Goal: Communication & Community: Share content

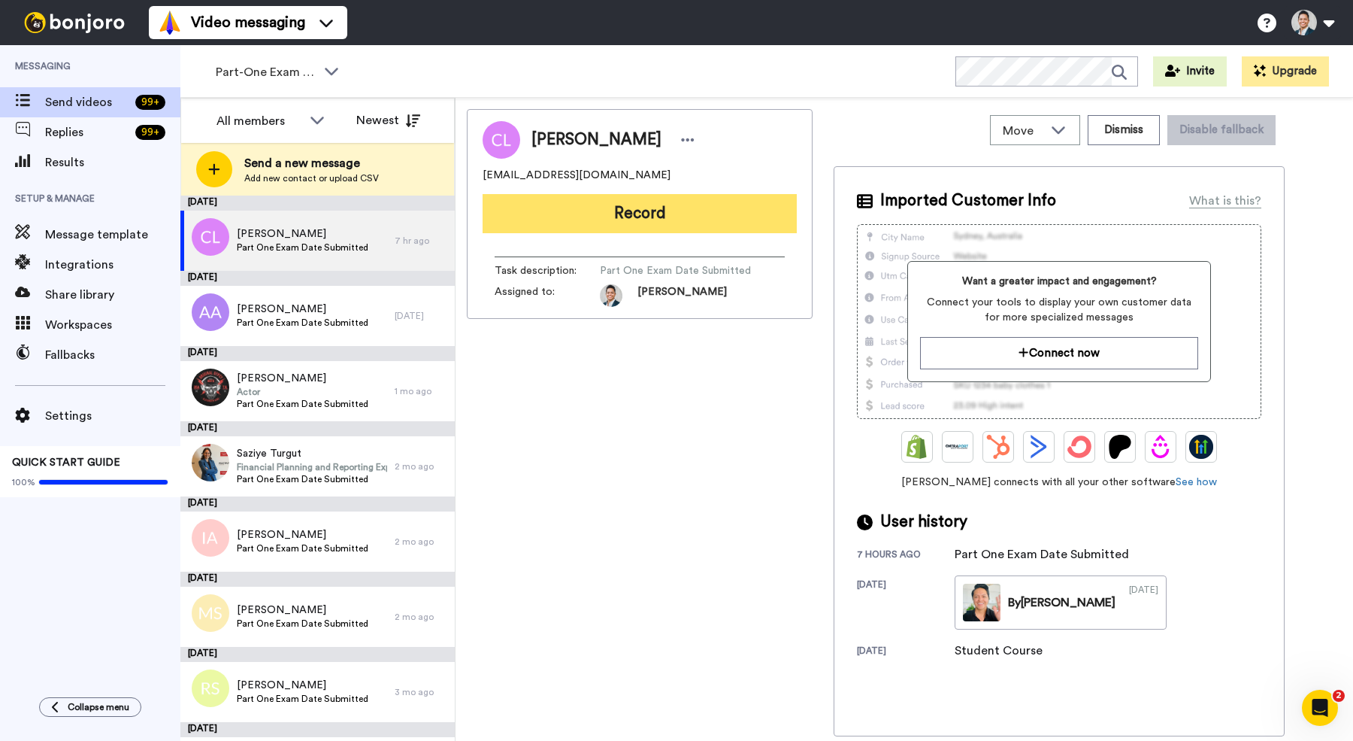
click at [556, 215] on button "Record" at bounding box center [640, 213] width 314 height 39
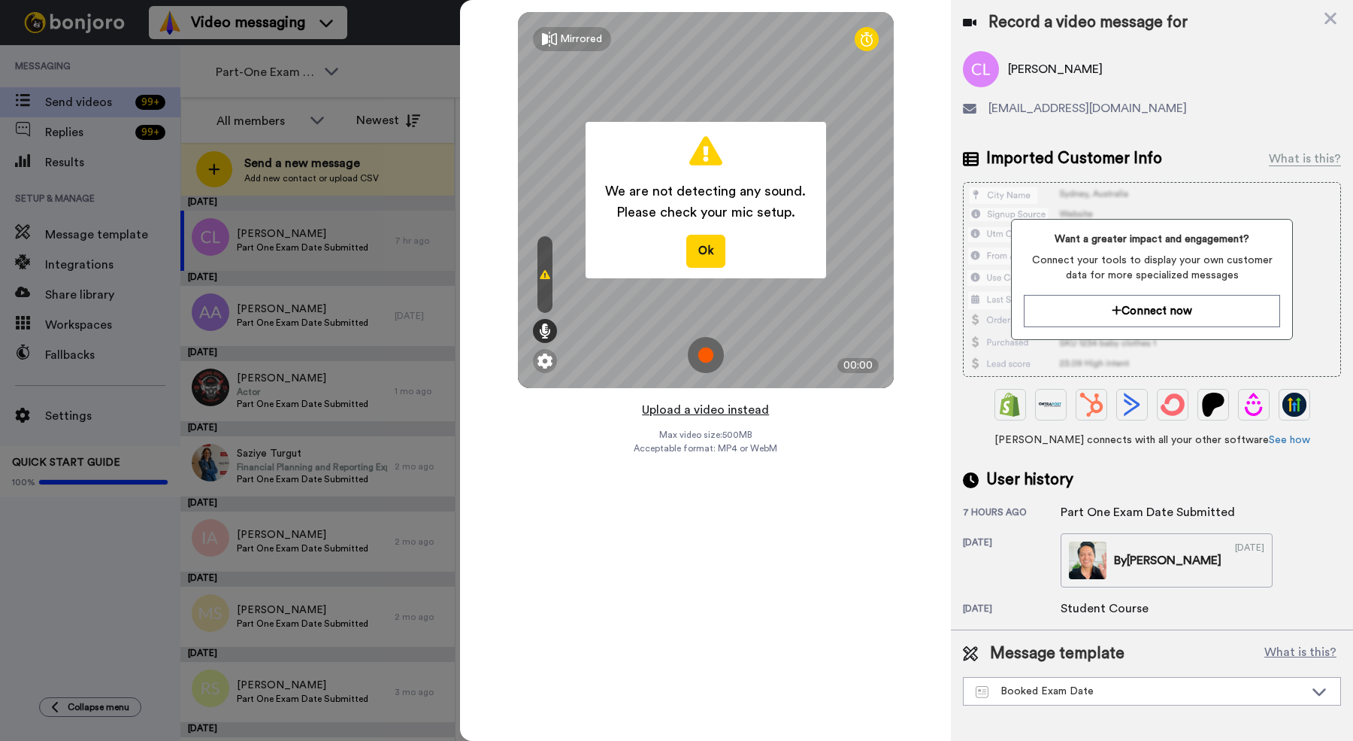
click at [688, 410] on button "Upload a video instead" at bounding box center [706, 410] width 136 height 20
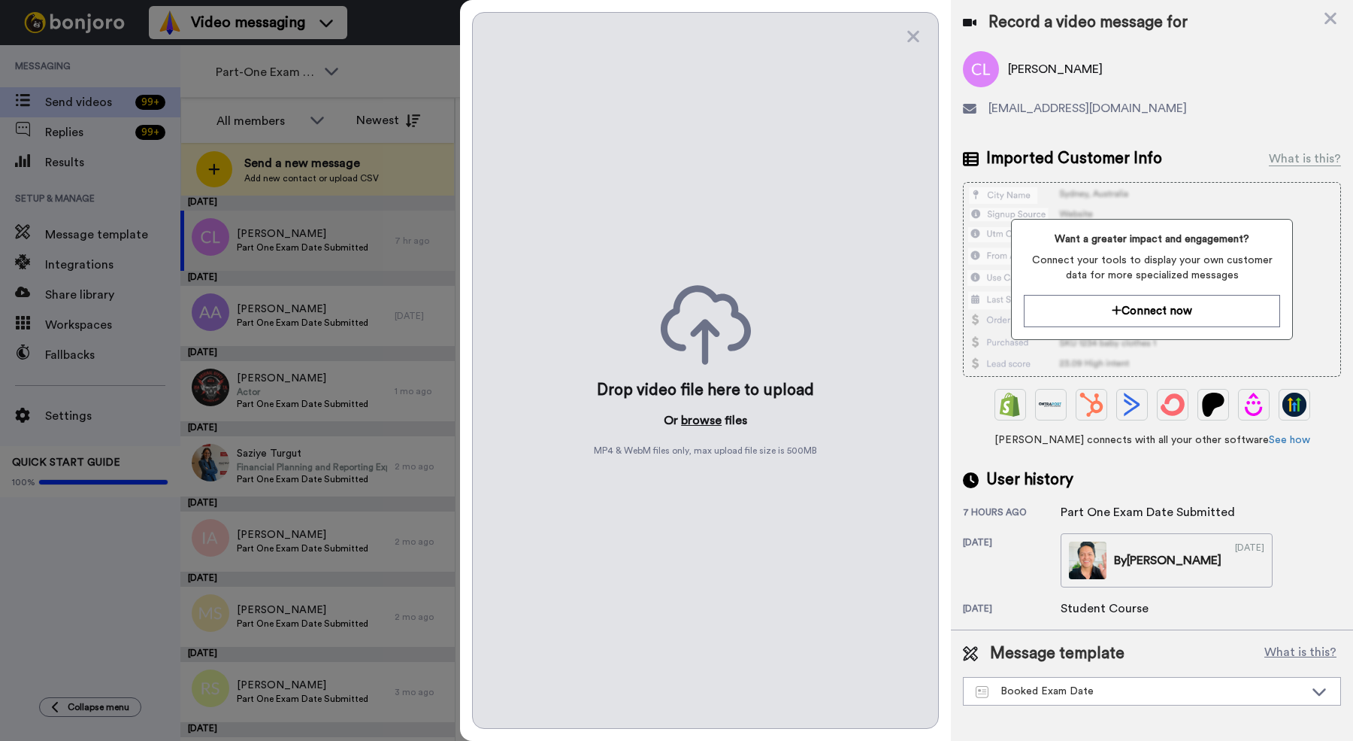
click at [695, 423] on button "browse" at bounding box center [701, 420] width 41 height 18
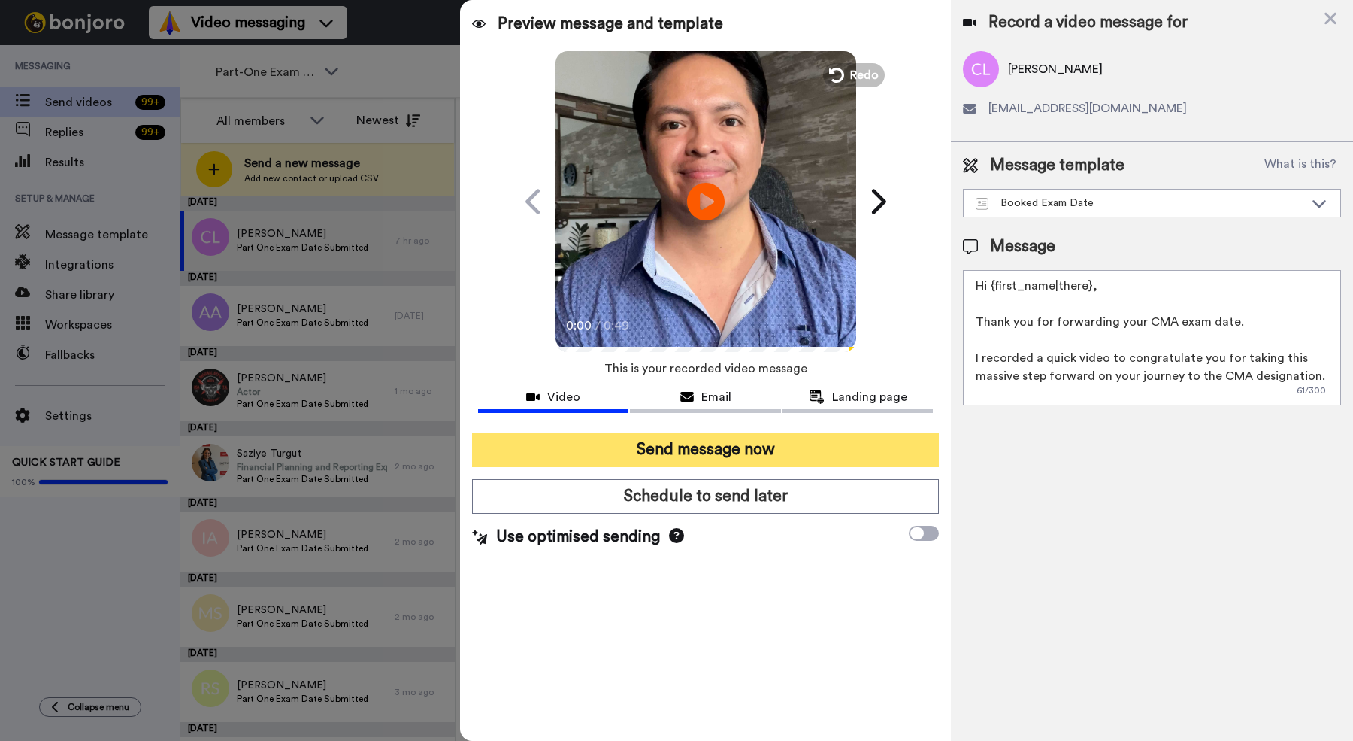
click at [592, 461] on button "Send message now" at bounding box center [705, 449] width 467 height 35
